Goal: Task Accomplishment & Management: Manage account settings

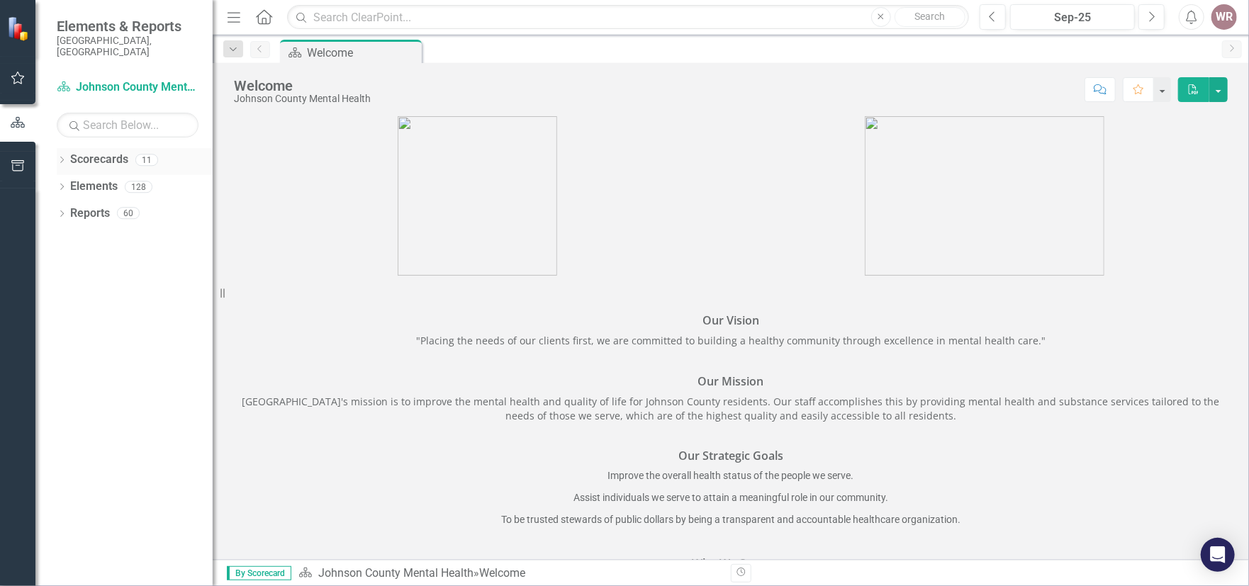
click at [62, 157] on icon "Dropdown" at bounding box center [62, 161] width 10 height 8
click at [89, 233] on link "All Templates" at bounding box center [145, 241] width 135 height 16
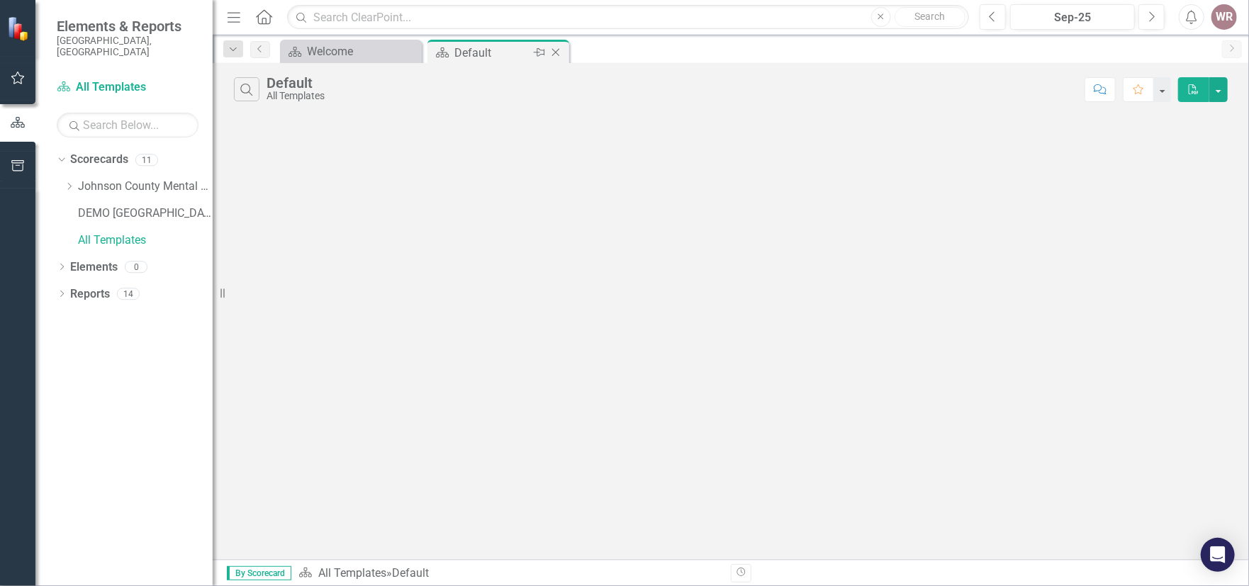
click at [484, 51] on div "Default" at bounding box center [493, 53] width 76 height 18
click at [358, 49] on div "Welcome" at bounding box center [354, 52] width 94 height 18
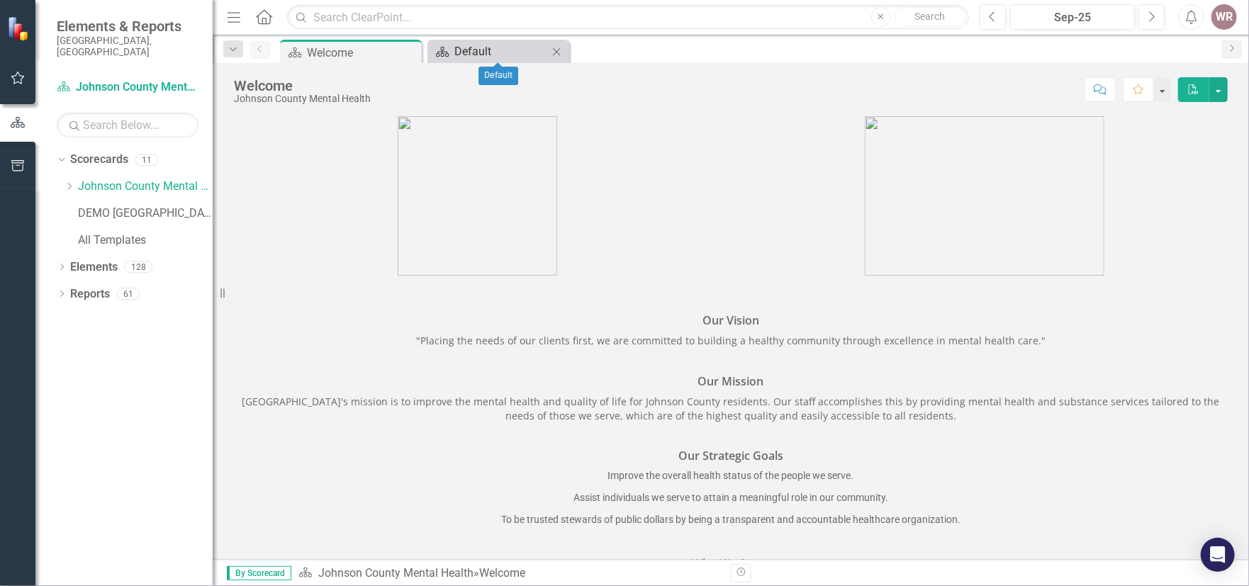
click at [457, 49] on div "Default" at bounding box center [502, 52] width 94 height 18
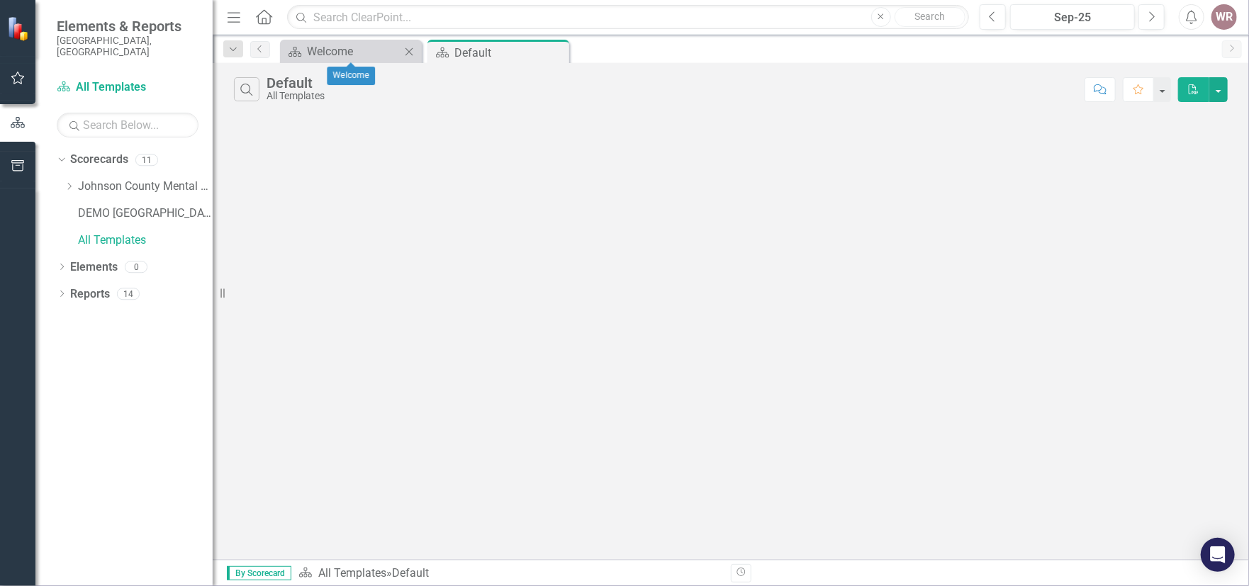
click at [407, 48] on icon at bounding box center [410, 52] width 8 height 8
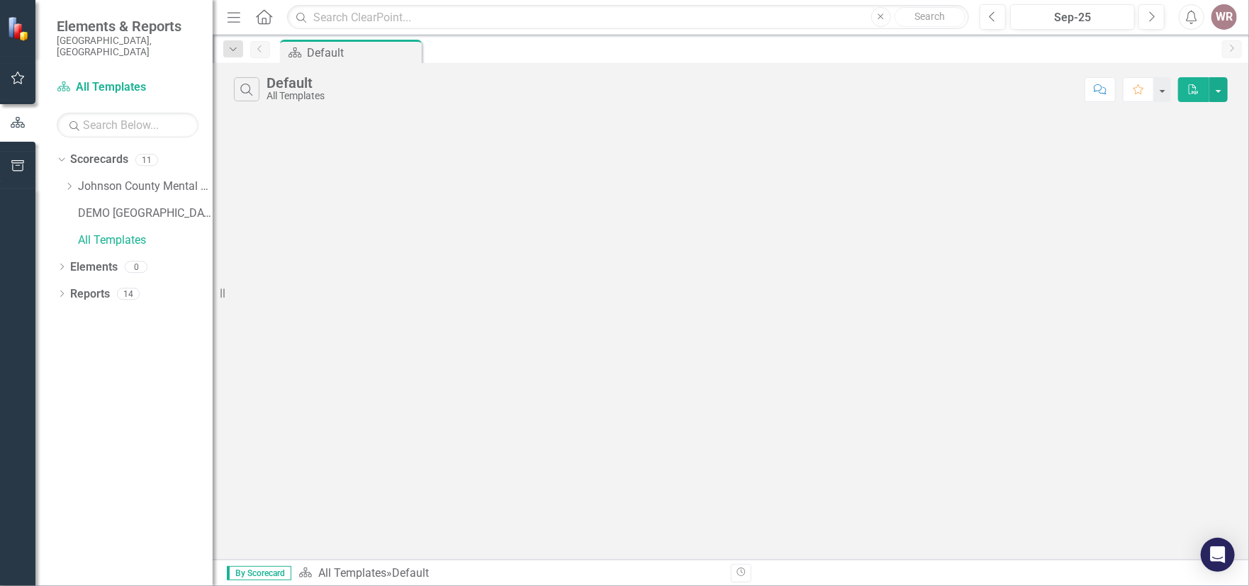
click at [279, 94] on div "All Templates" at bounding box center [296, 96] width 58 height 11
click at [1220, 14] on div "WR" at bounding box center [1225, 17] width 26 height 26
click at [1152, 179] on link "Logout Log Out" at bounding box center [1181, 179] width 112 height 26
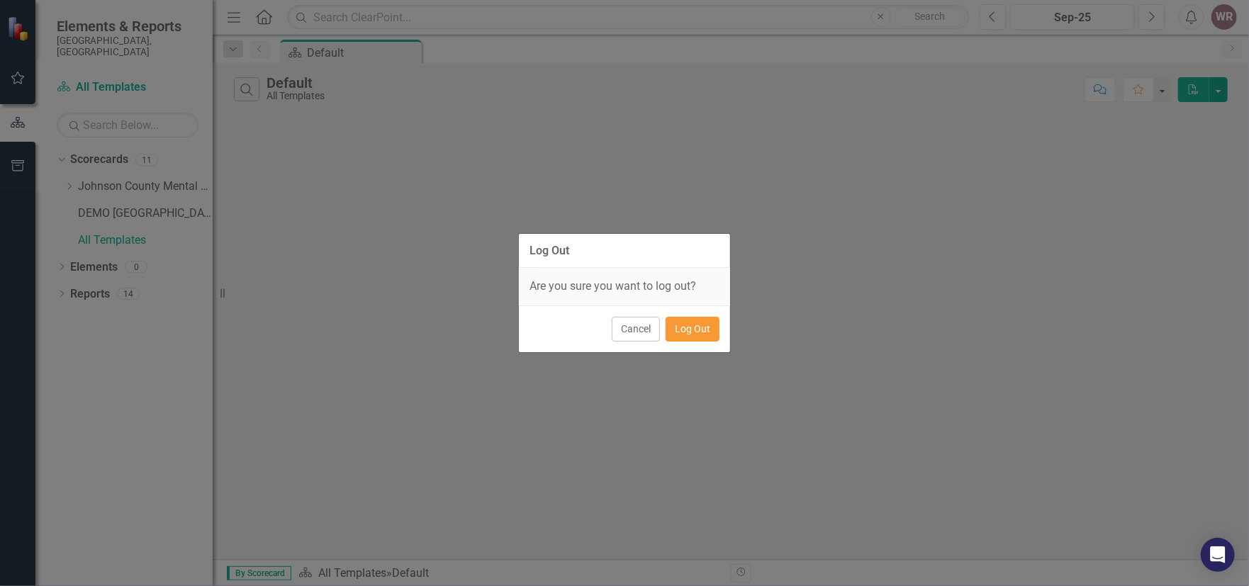
click at [687, 326] on button "Log Out" at bounding box center [693, 329] width 54 height 25
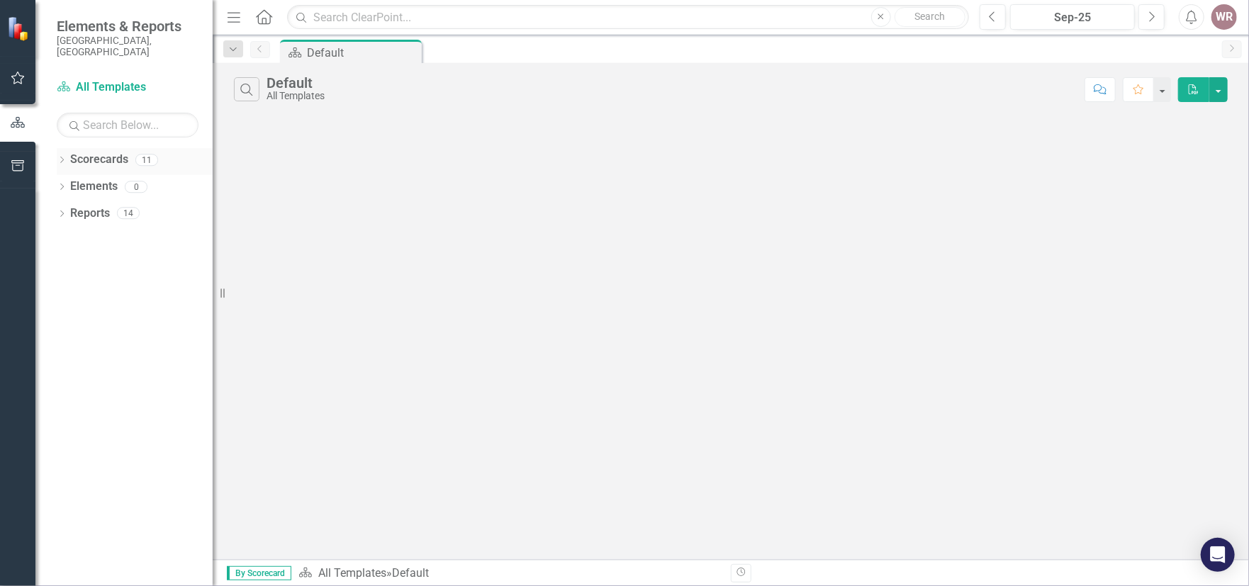
click at [70, 152] on link "Scorecards" at bounding box center [99, 160] width 58 height 16
click at [62, 157] on icon "Dropdown" at bounding box center [62, 161] width 10 height 8
click at [69, 182] on icon "Dropdown" at bounding box center [69, 186] width 11 height 9
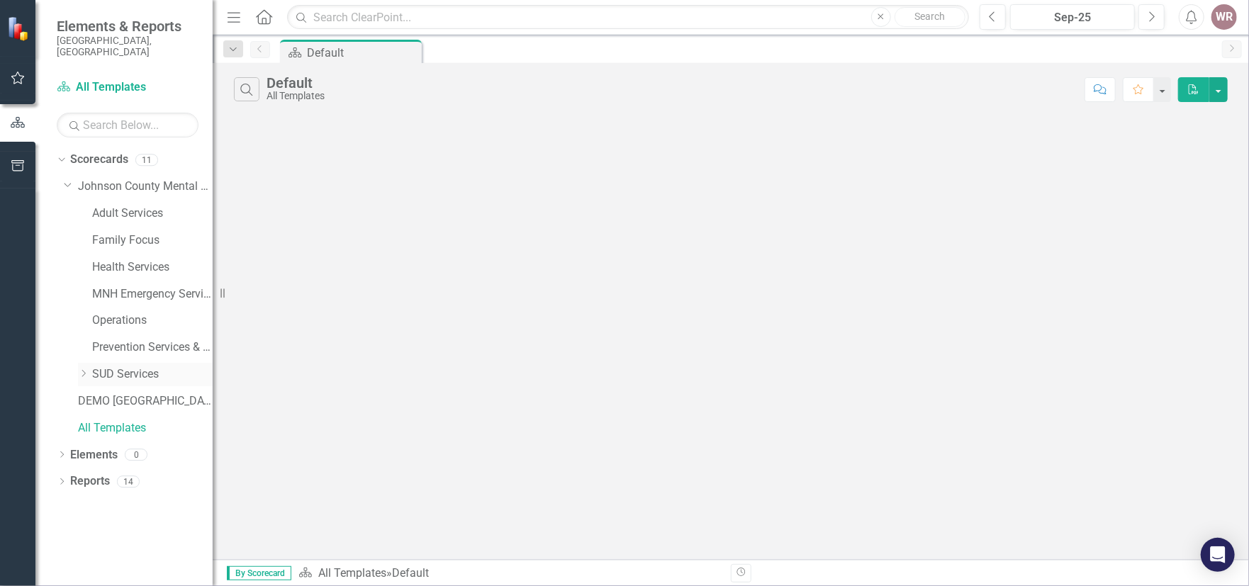
click at [83, 369] on icon "Dropdown" at bounding box center [83, 373] width 11 height 9
click at [104, 367] on link "SUD Services" at bounding box center [152, 375] width 121 height 16
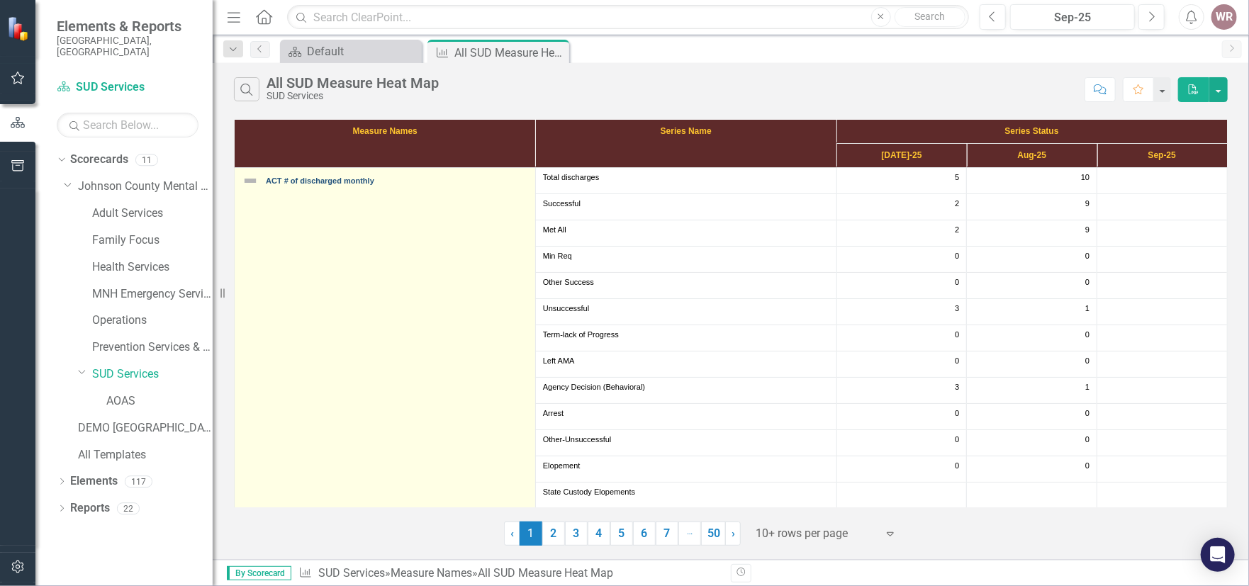
click at [308, 178] on link "ACT # of discharged monthly" at bounding box center [397, 181] width 262 height 9
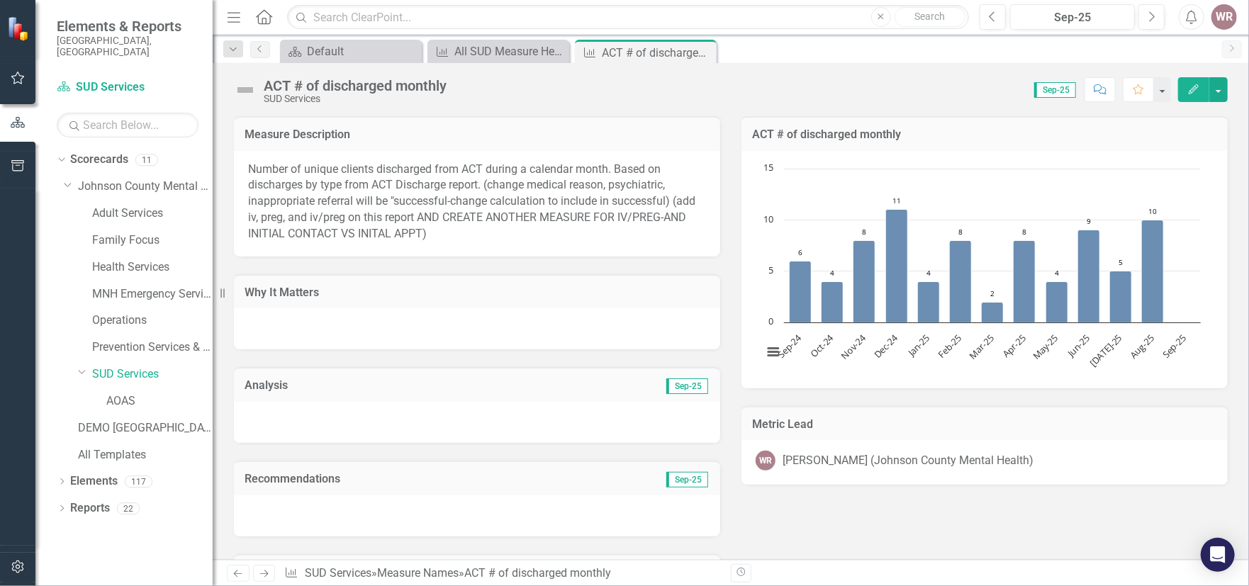
click at [1197, 84] on icon "button" at bounding box center [1194, 89] width 10 height 10
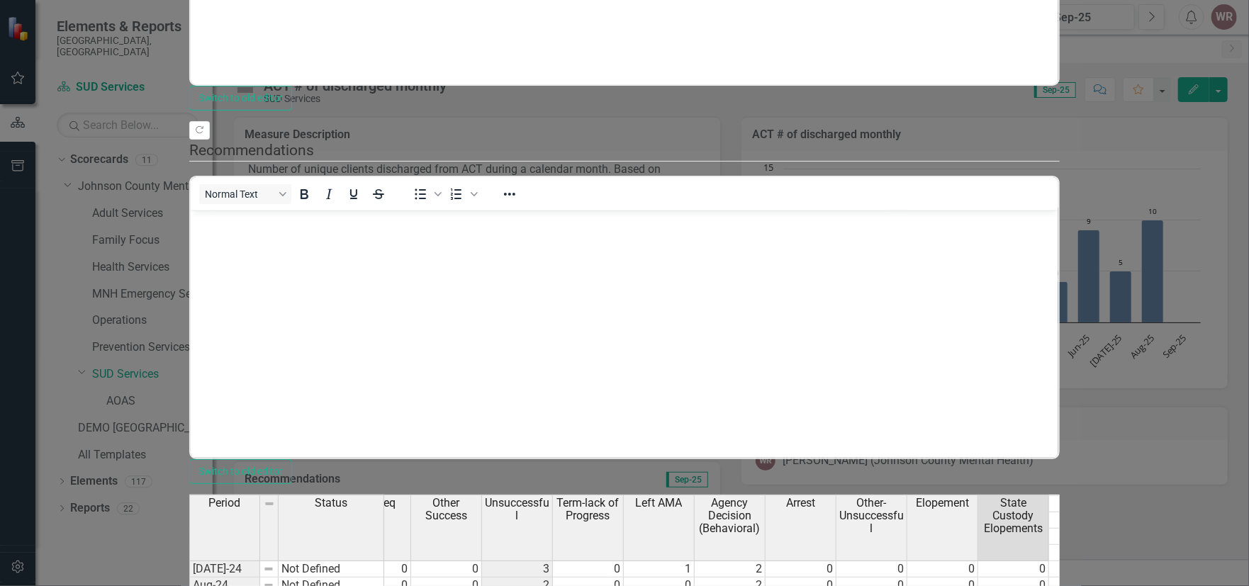
scroll to position [0, 328]
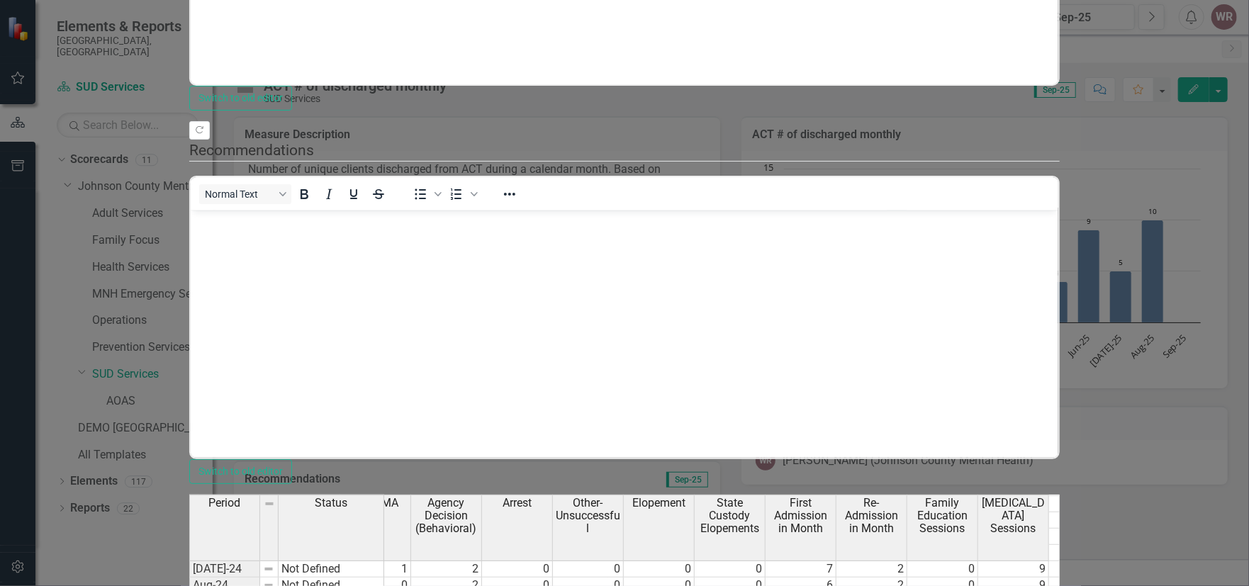
scroll to position [0, 611]
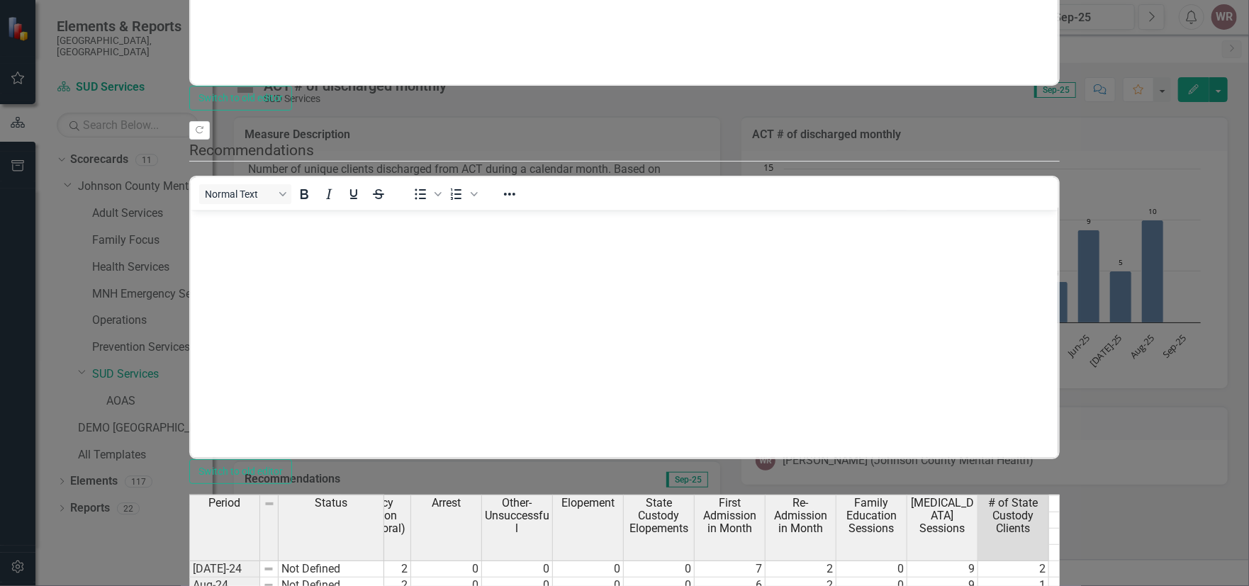
type textarea "3"
type textarea "5"
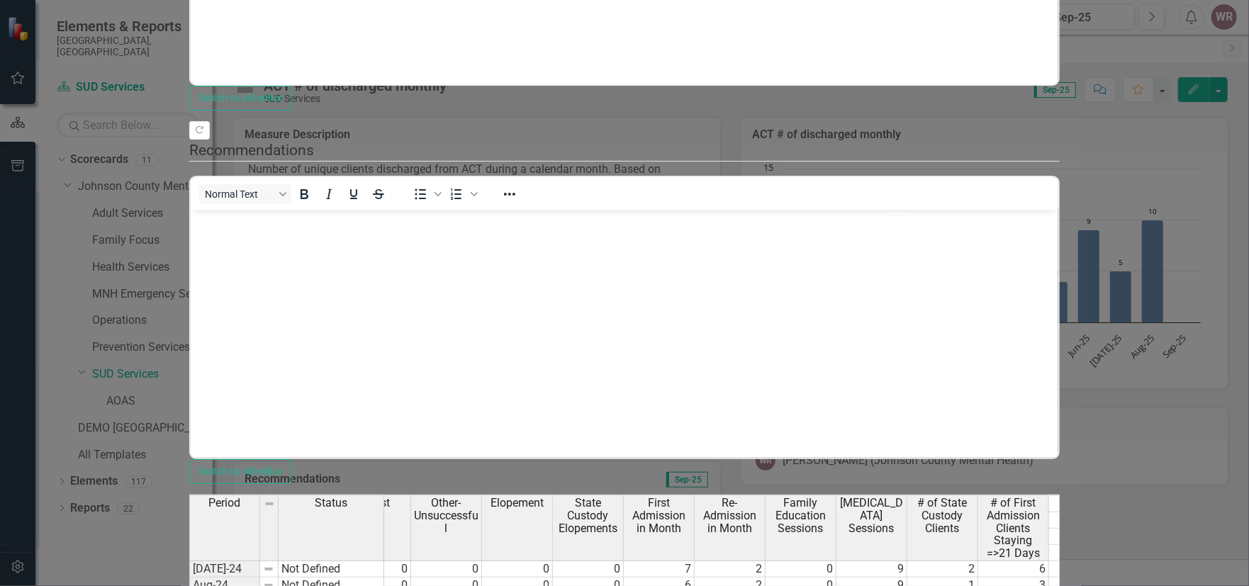
scroll to position [0, 753]
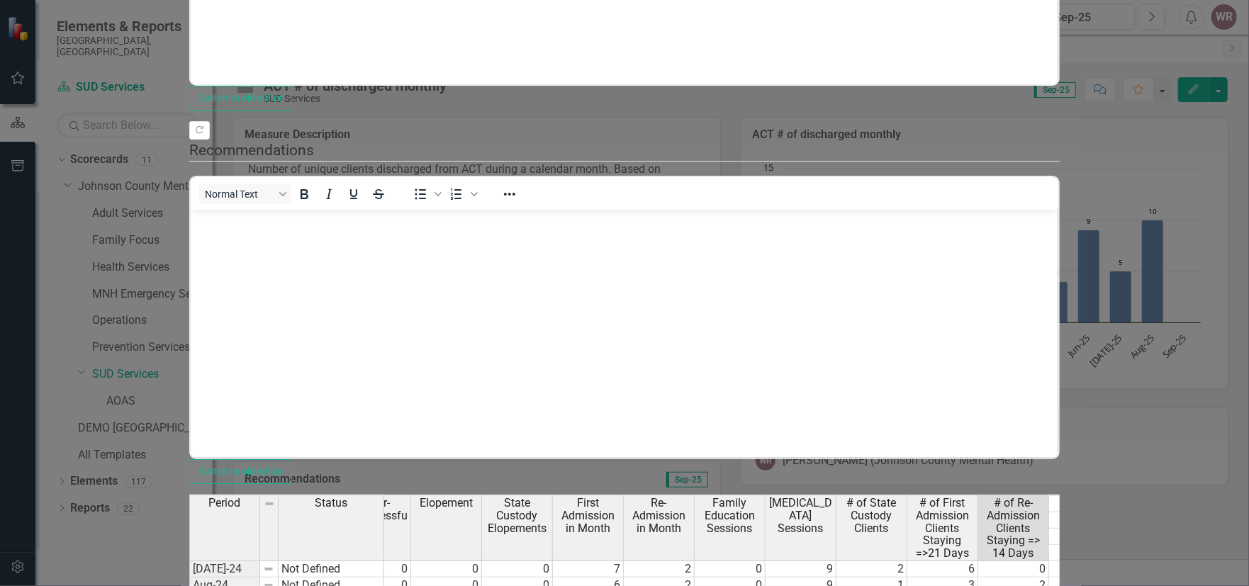
type textarea "0"
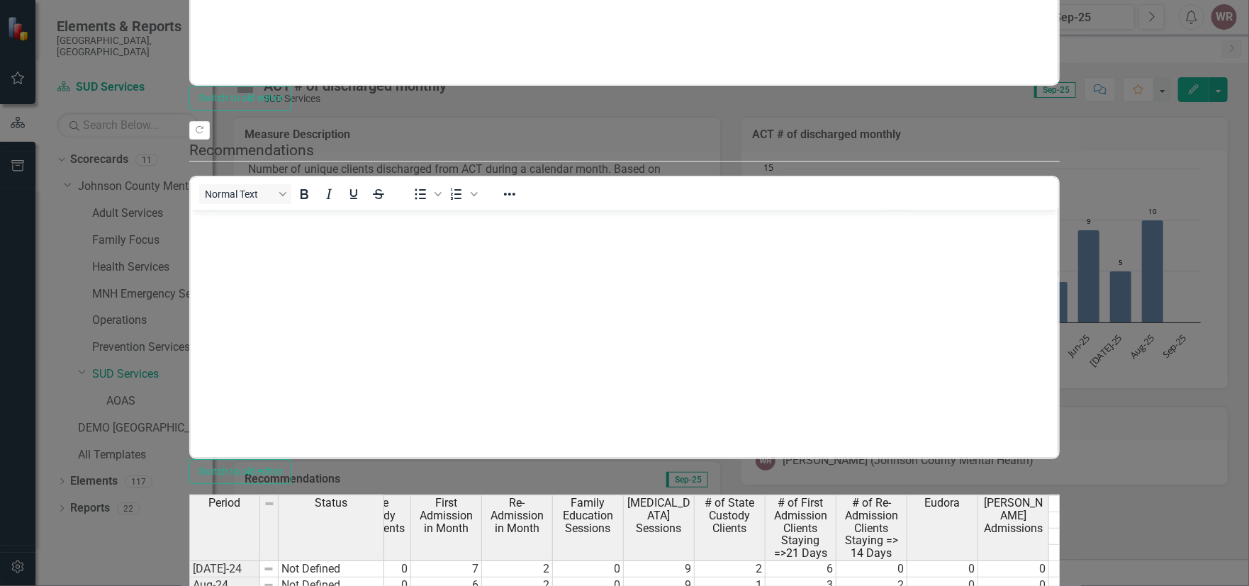
scroll to position [0, 966]
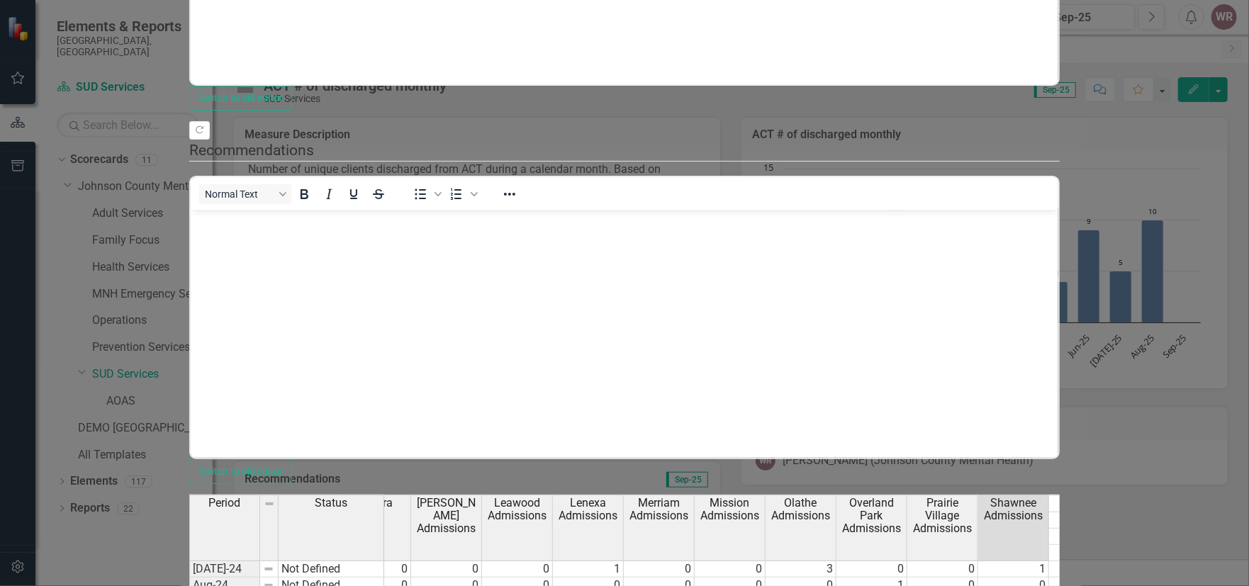
scroll to position [0, 1533]
type textarea "3"
type textarea "5"
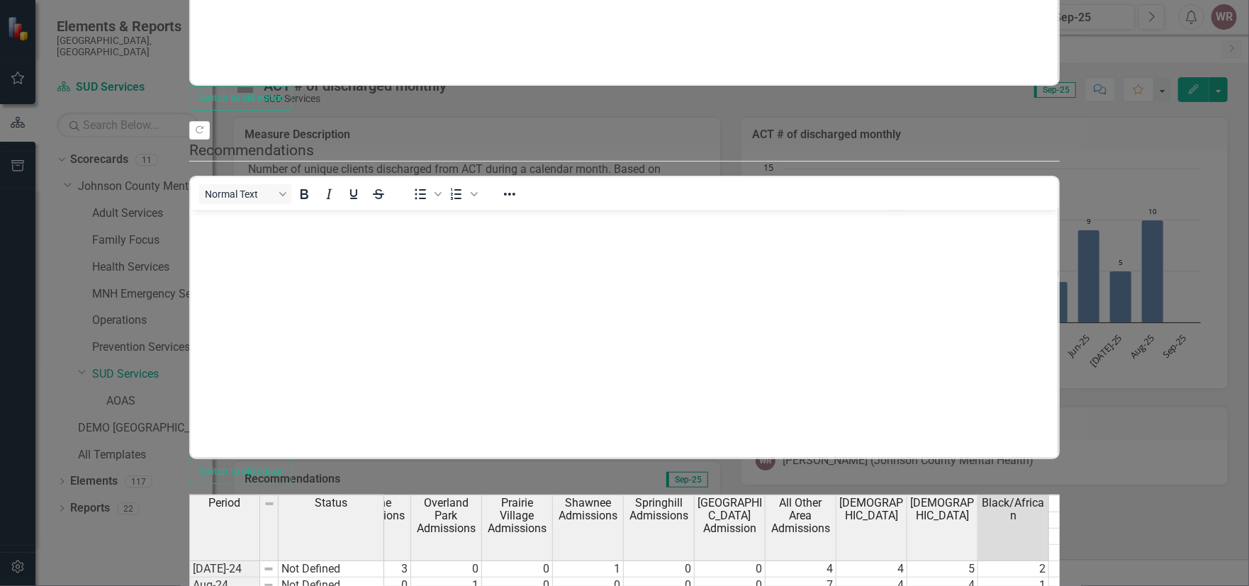
type textarea "2"
type textarea "5"
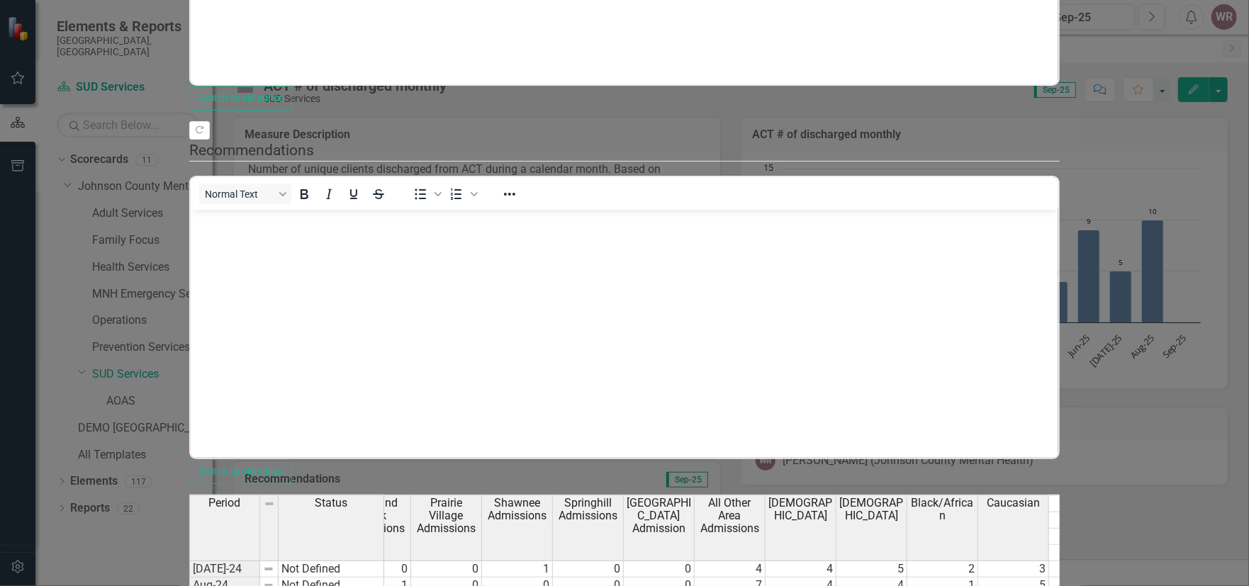
scroll to position [0, 2029]
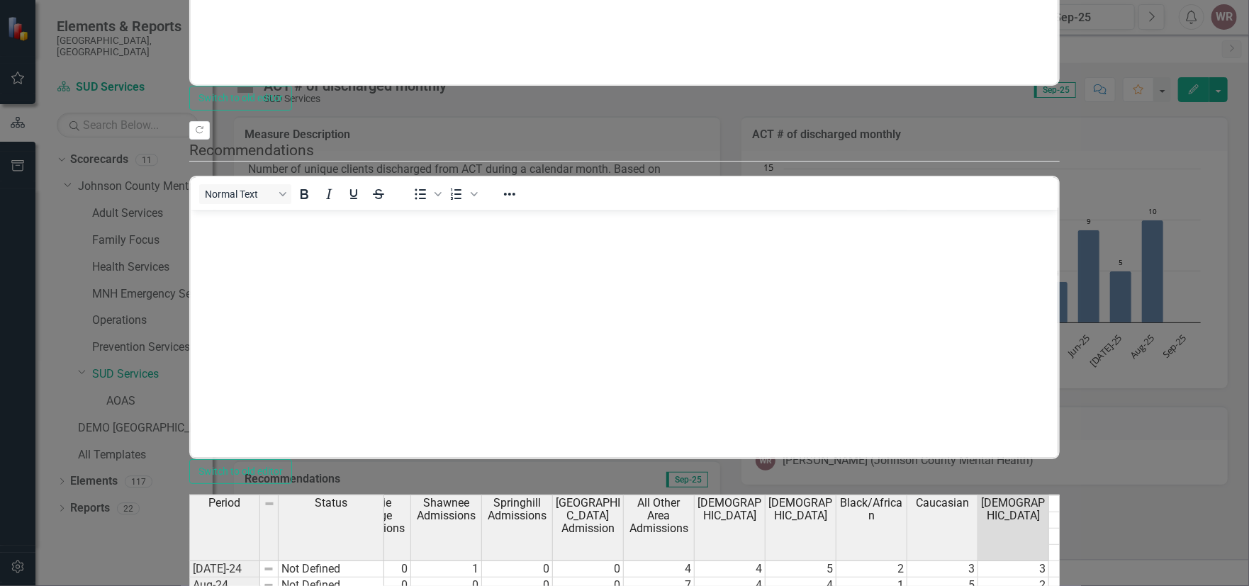
type textarea "1"
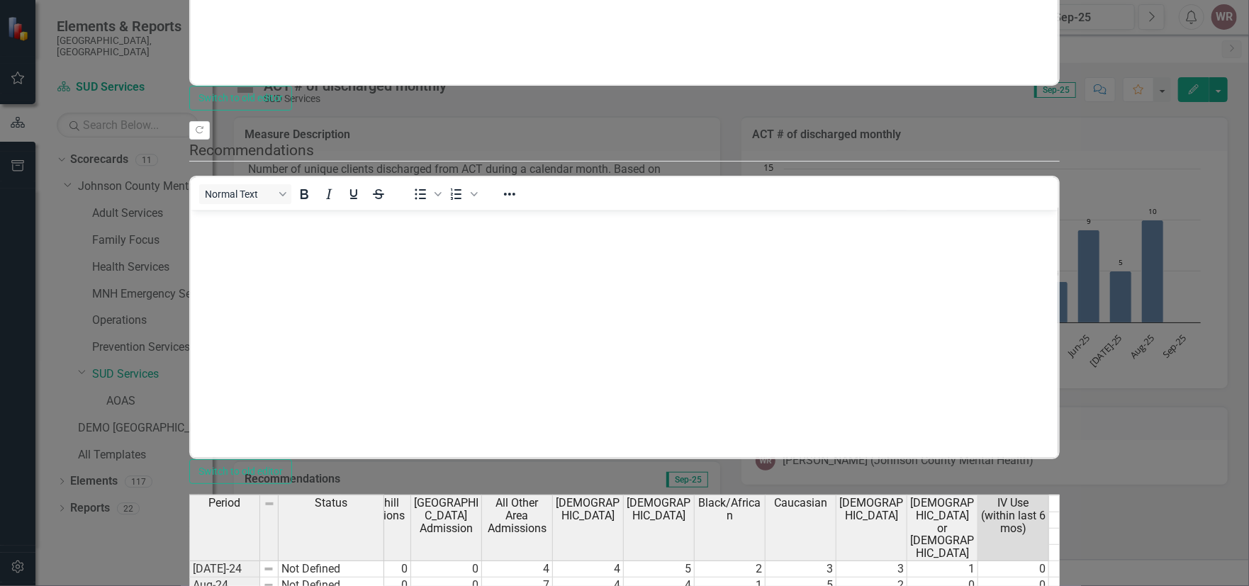
type textarea "0"
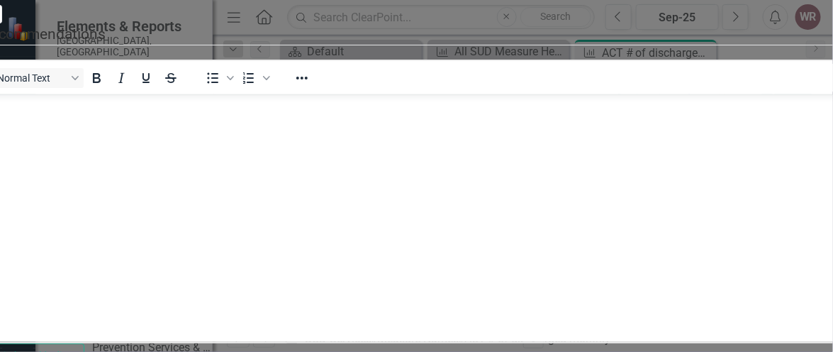
scroll to position [1860, 0]
